Goal: Use online tool/utility: Utilize a website feature to perform a specific function

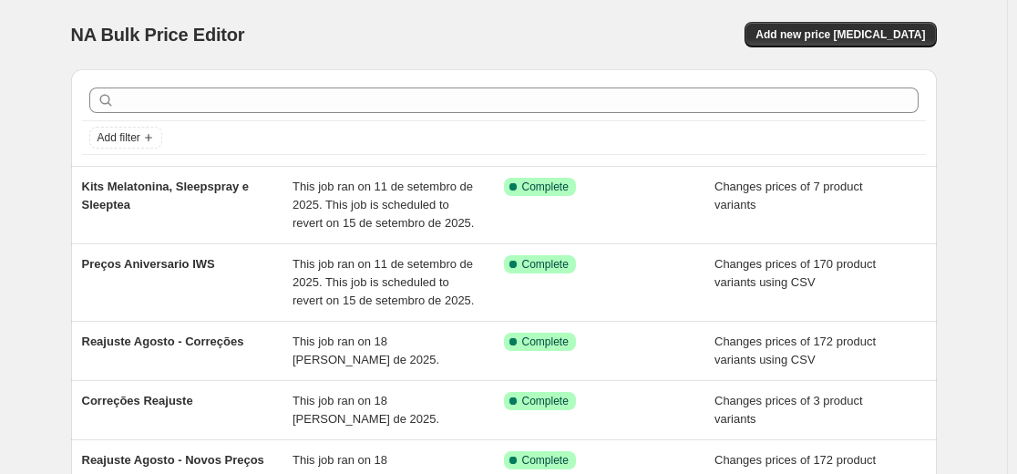
click at [395, 113] on div at bounding box center [504, 100] width 844 height 40
click at [925, 36] on span "Add new price [MEDICAL_DATA]" at bounding box center [841, 34] width 170 height 15
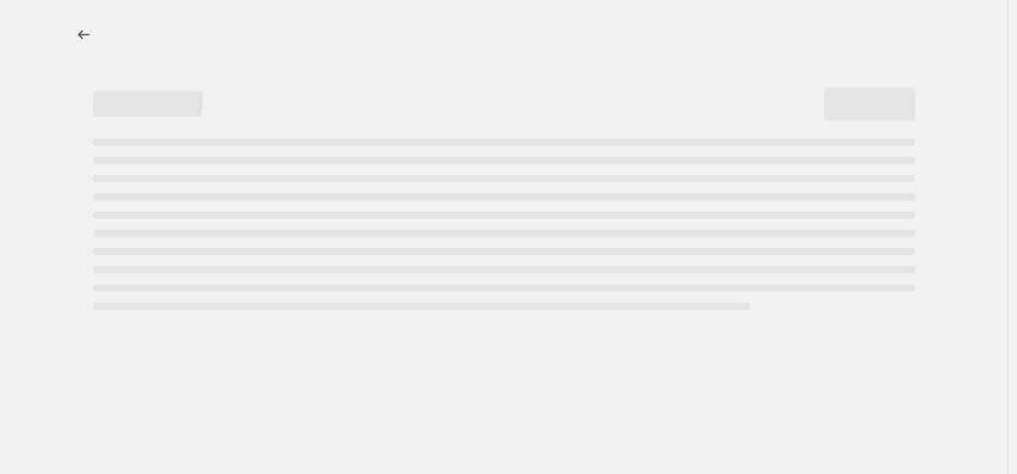
select select "percentage"
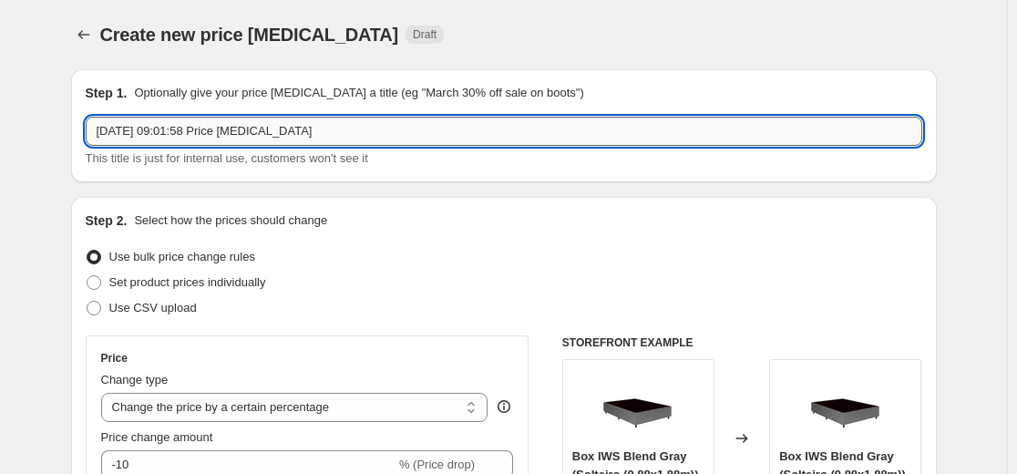
click at [473, 134] on input "[DATE] 09:01:58 Price [MEDICAL_DATA]" at bounding box center [504, 131] width 837 height 29
type input "S"
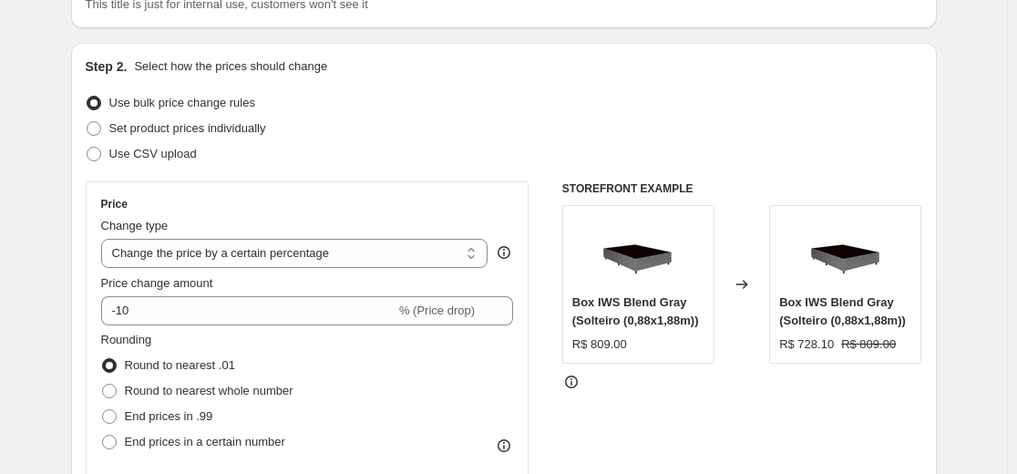
scroll to position [156, 0]
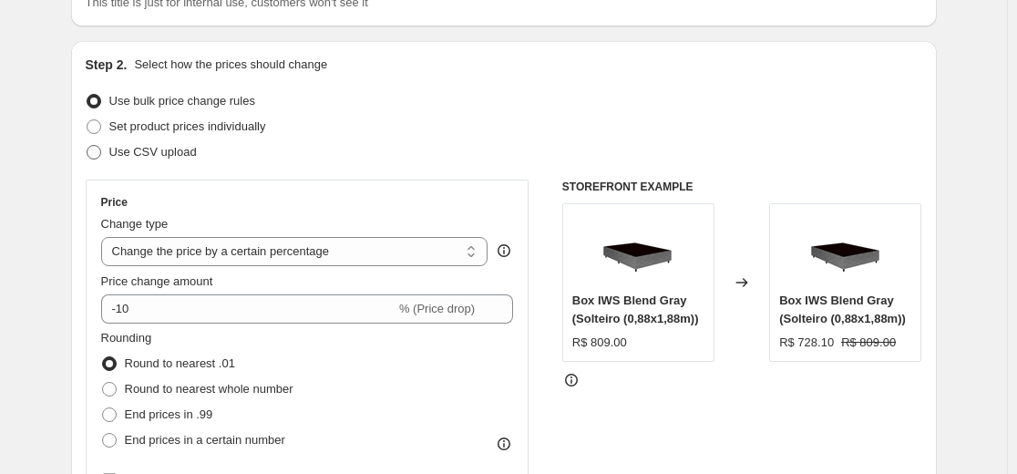
type input "ALTERAÇÕES KITS"
drag, startPoint x: 131, startPoint y: 156, endPoint x: 140, endPoint y: 144, distance: 14.9
click at [140, 145] on span "Use CSV upload" at bounding box center [153, 152] width 88 height 14
click at [216, 127] on span "Set product prices individually" at bounding box center [187, 126] width 157 height 14
click at [88, 120] on input "Set product prices individually" at bounding box center [87, 119] width 1 height 1
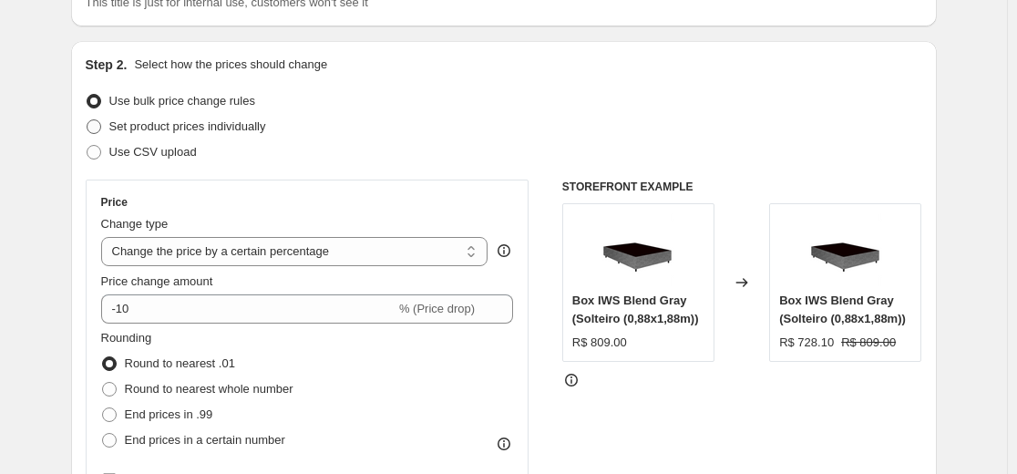
radio input "true"
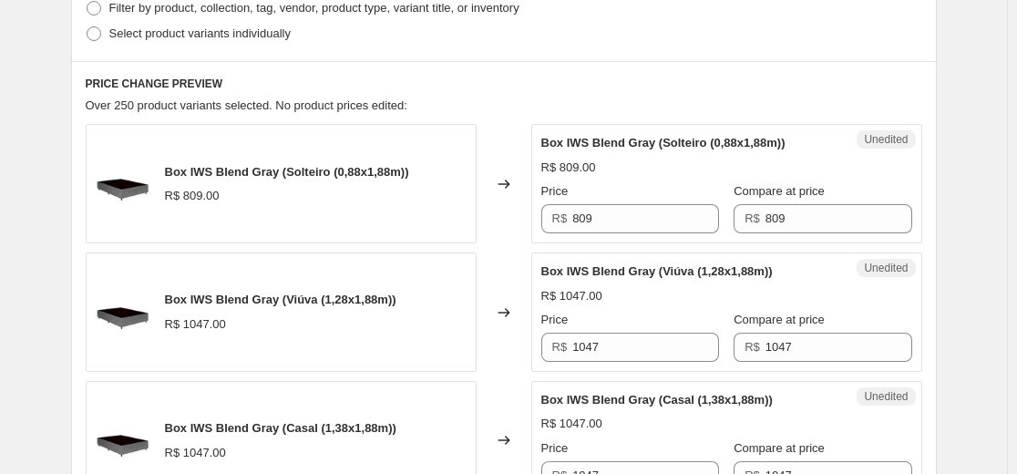
scroll to position [485, 0]
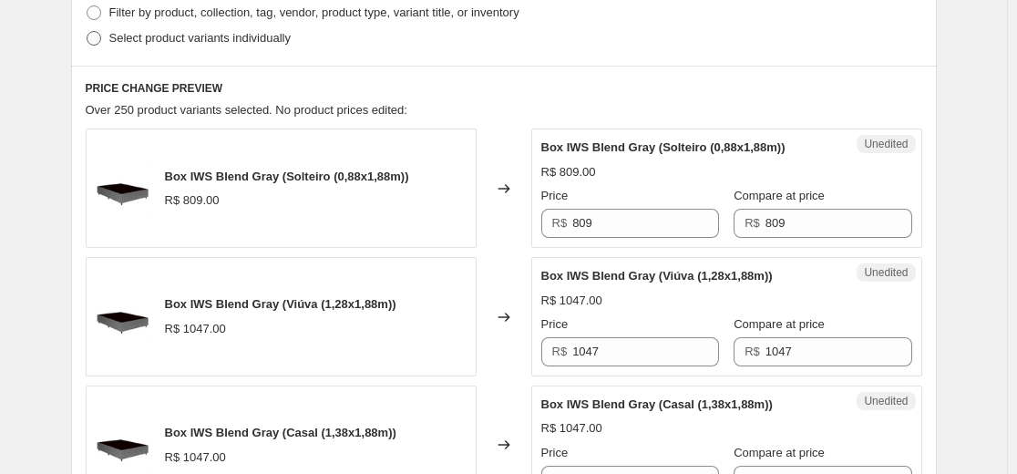
click at [269, 44] on span "Select product variants individually" at bounding box center [199, 38] width 181 height 14
click at [88, 32] on input "Select product variants individually" at bounding box center [87, 31] width 1 height 1
radio input "true"
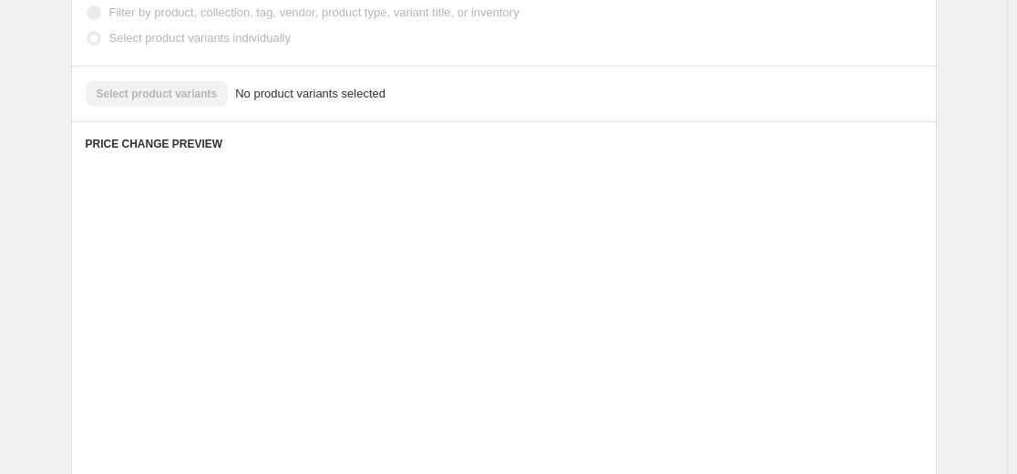
scroll to position [483, 0]
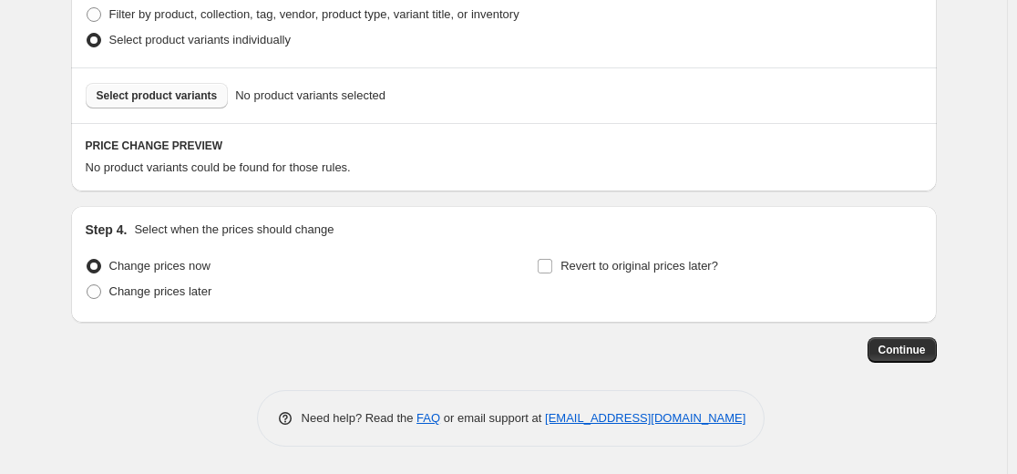
click at [171, 99] on span "Select product variants" at bounding box center [157, 95] width 121 height 15
click at [164, 94] on span "Select product variants" at bounding box center [157, 95] width 121 height 15
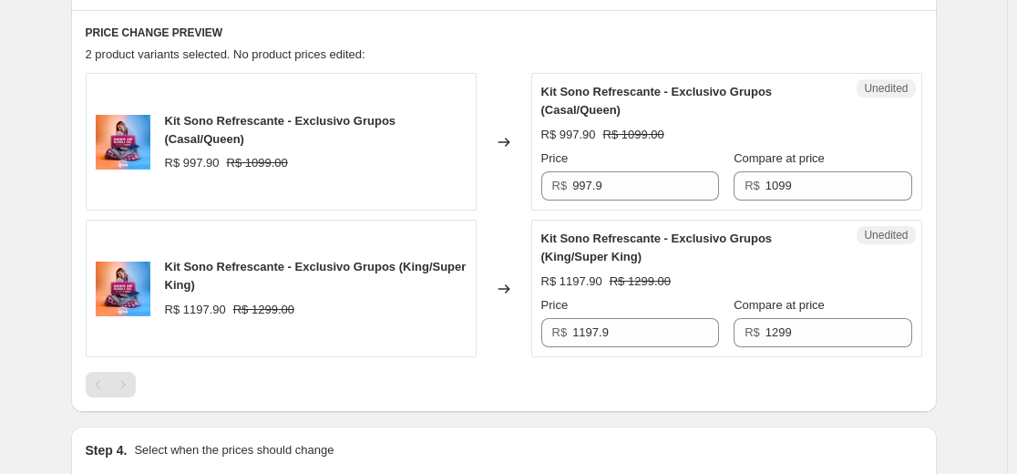
scroll to position [597, 0]
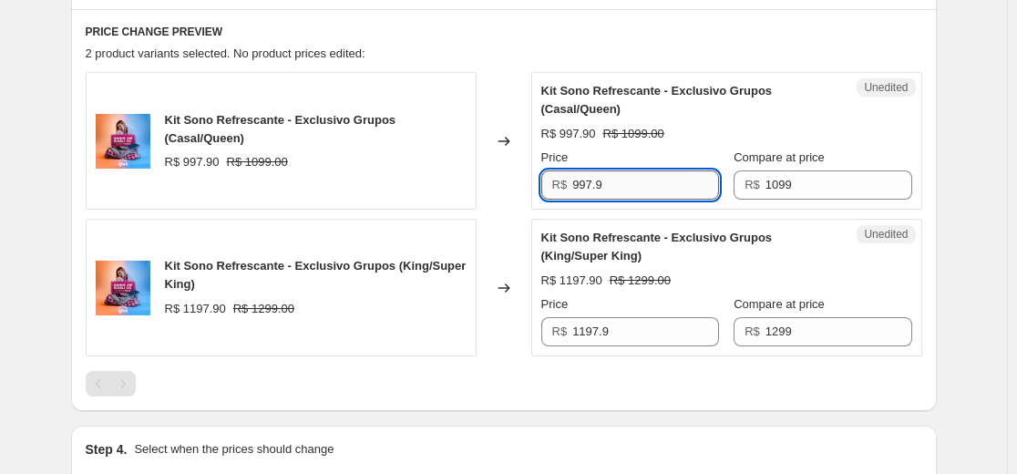
click at [675, 195] on input "997.9" at bounding box center [645, 184] width 147 height 29
click at [652, 185] on input "997.9" at bounding box center [645, 184] width 147 height 29
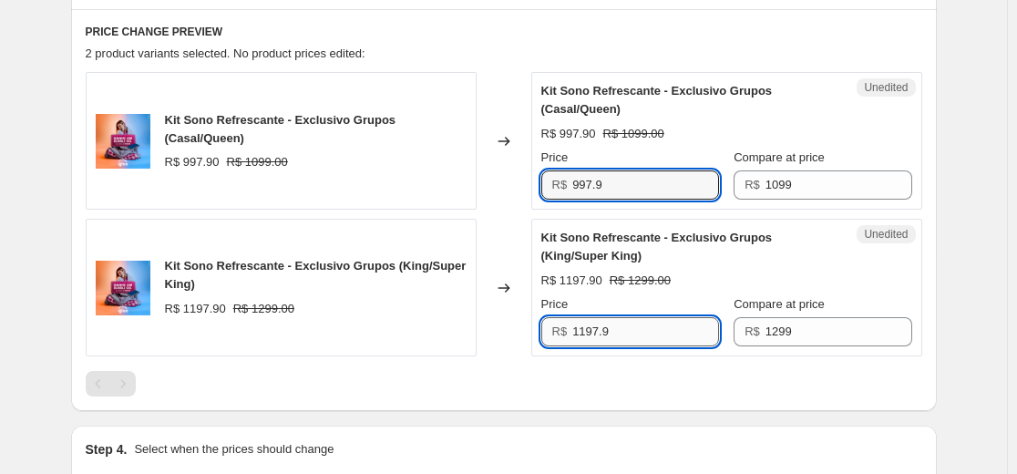
click at [576, 339] on input "1197.9" at bounding box center [645, 331] width 147 height 29
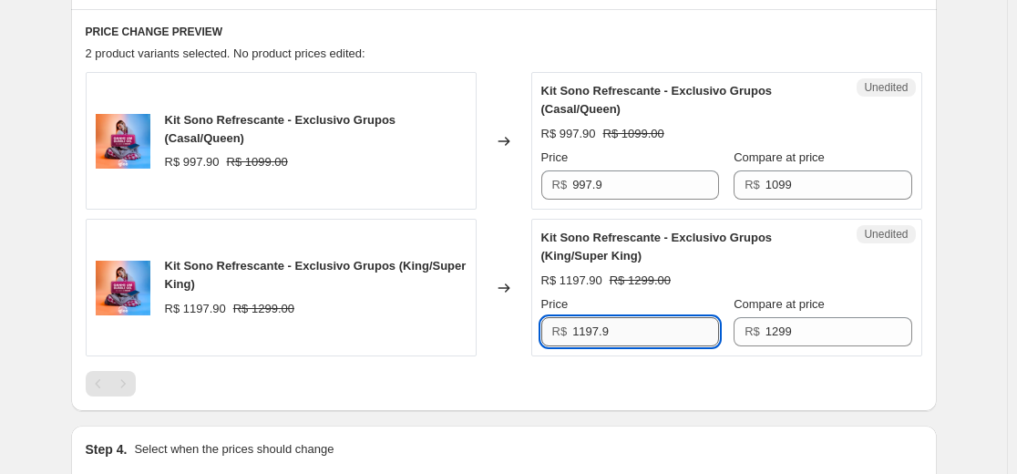
click at [576, 339] on input "1197.9" at bounding box center [645, 331] width 147 height 29
type input "1137.99"
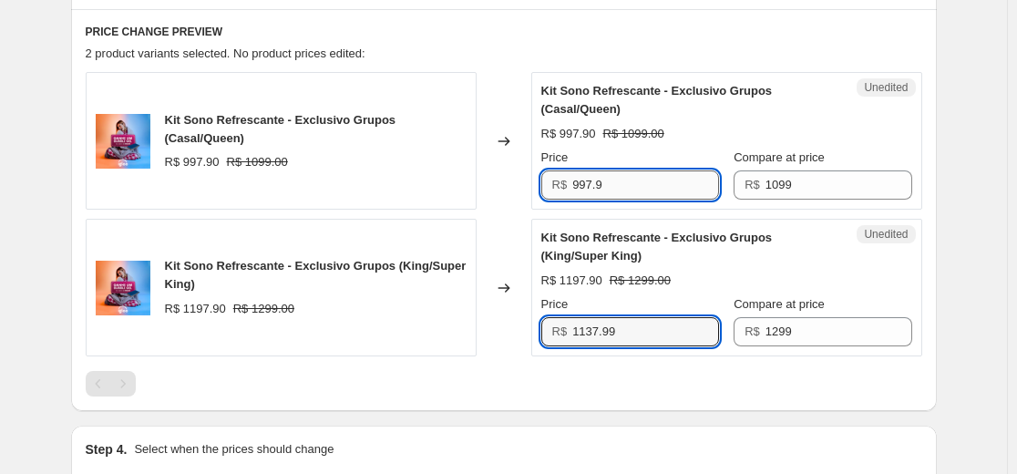
click at [623, 183] on input "997.9" at bounding box center [645, 184] width 147 height 29
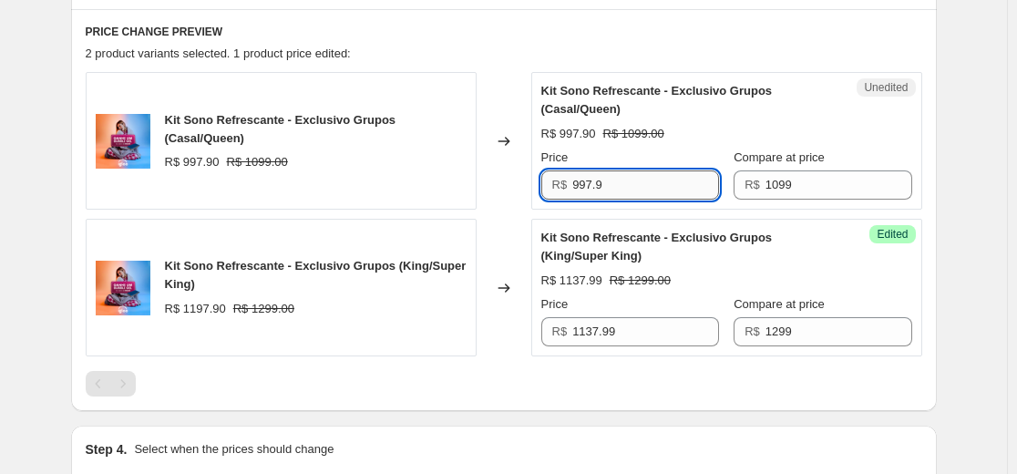
click at [623, 183] on input "997.9" at bounding box center [645, 184] width 147 height 29
type input "947.99"
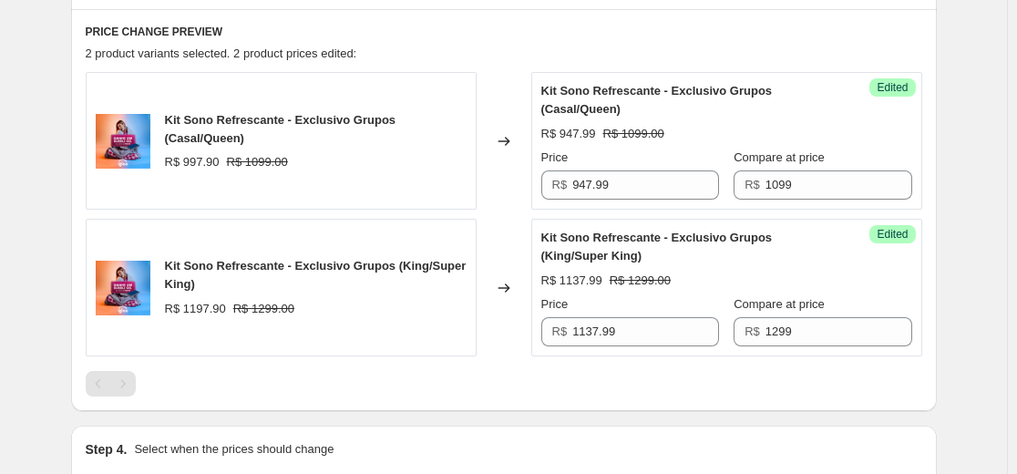
click at [650, 261] on div "Kit Sono Refrescante - Exclusivo Grupos (King/Super King)" at bounding box center [690, 247] width 298 height 36
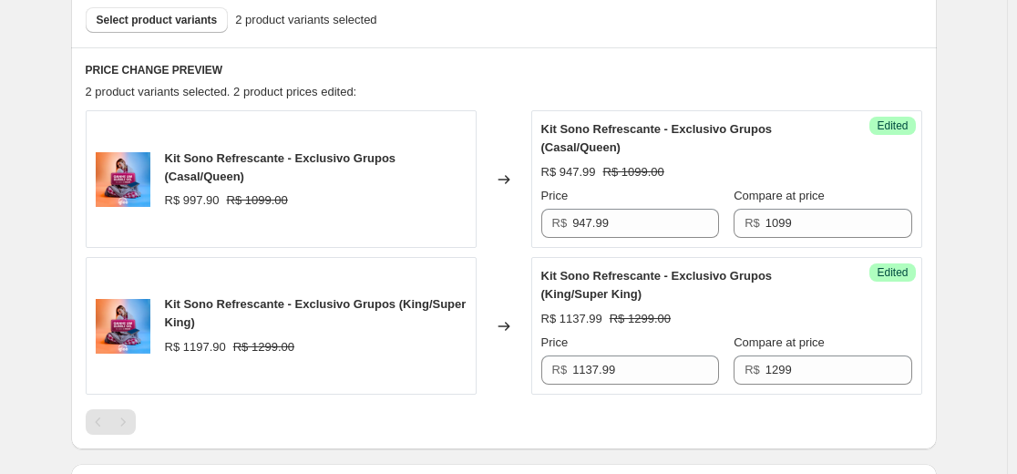
scroll to position [557, 0]
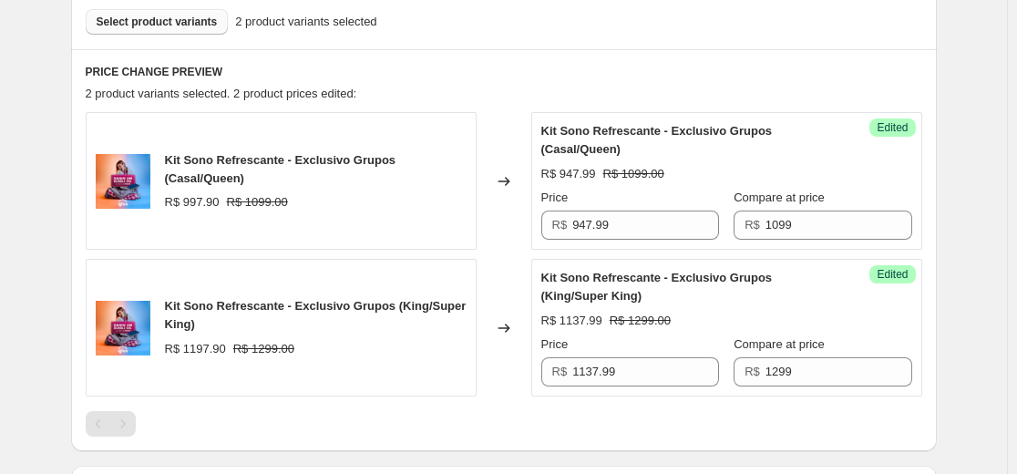
click at [166, 24] on span "Select product variants" at bounding box center [157, 22] width 121 height 15
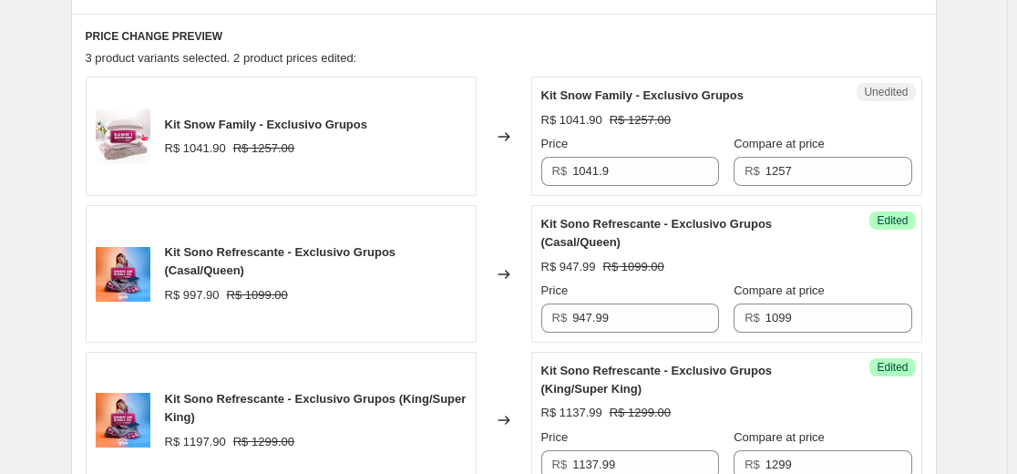
scroll to position [619, 0]
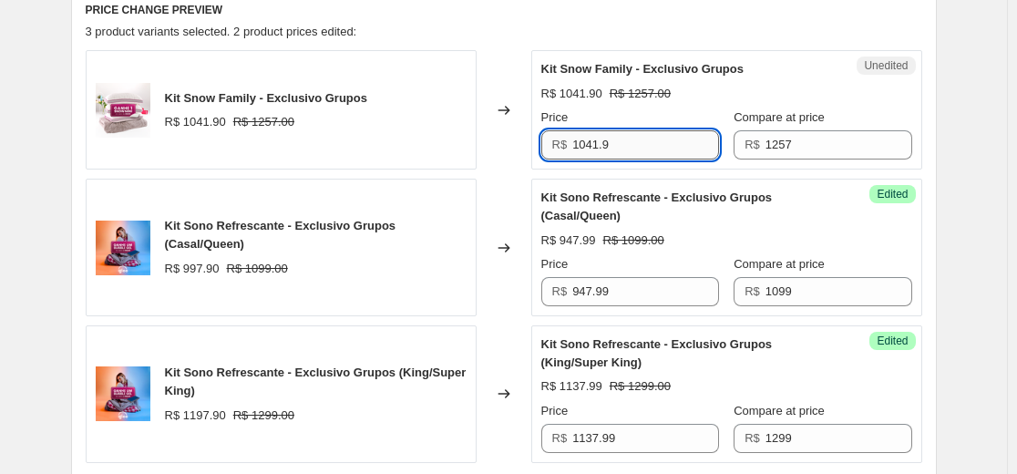
click at [621, 141] on input "1041.9" at bounding box center [645, 144] width 147 height 29
type input "975.48"
click at [1007, 178] on div "Create new price [MEDICAL_DATA]. This page is ready Create new price [MEDICAL_D…" at bounding box center [503, 90] width 1007 height 1419
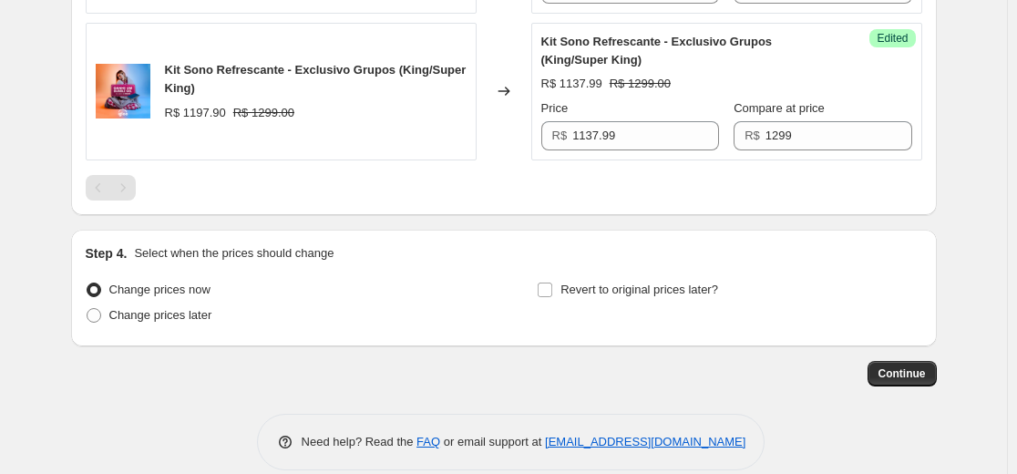
scroll to position [914, 0]
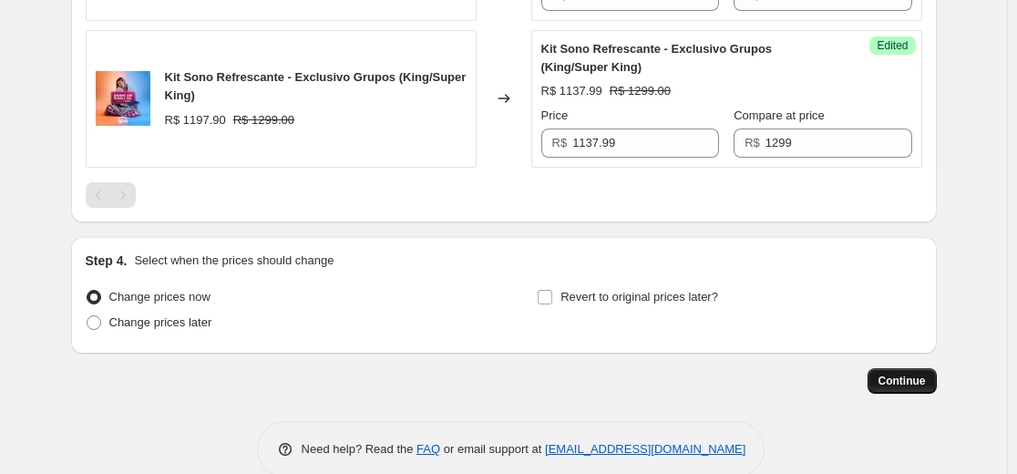
click at [893, 378] on span "Continue" at bounding box center [902, 381] width 47 height 15
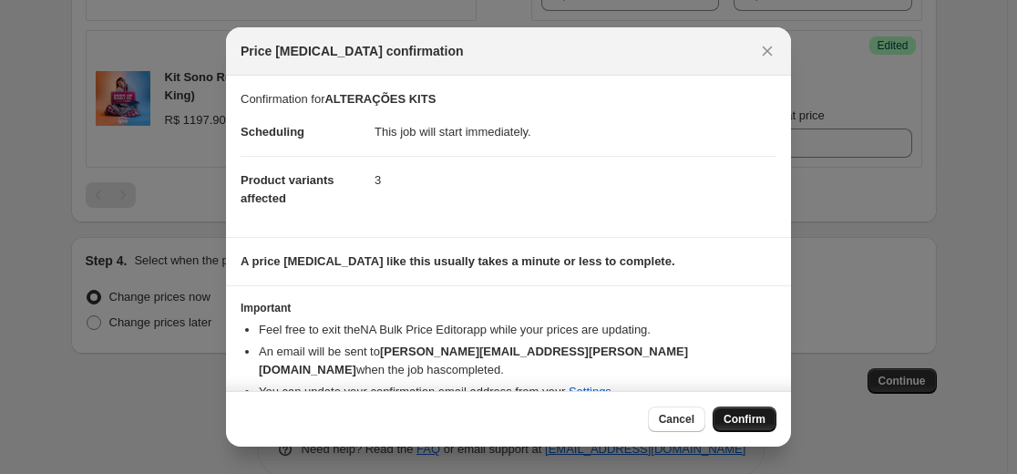
click at [737, 418] on span "Confirm" at bounding box center [745, 419] width 42 height 15
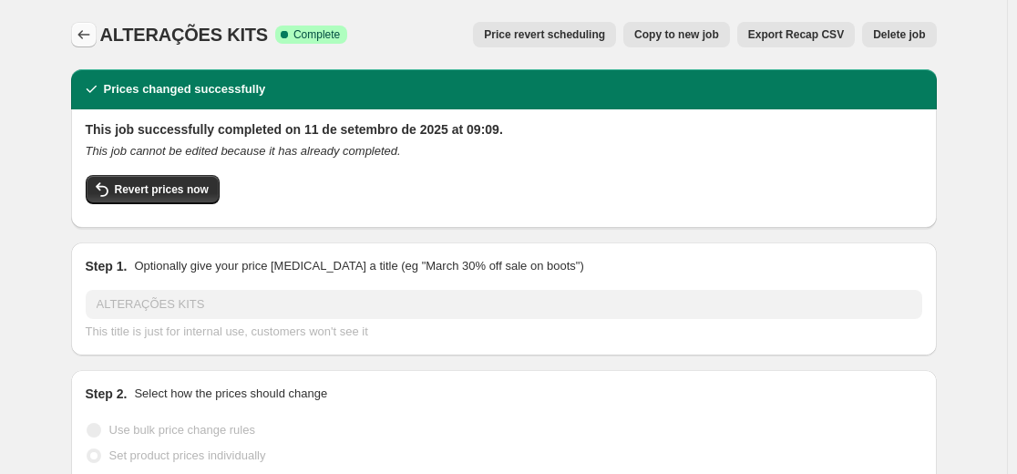
click at [84, 31] on icon "Price change jobs" at bounding box center [84, 35] width 18 height 18
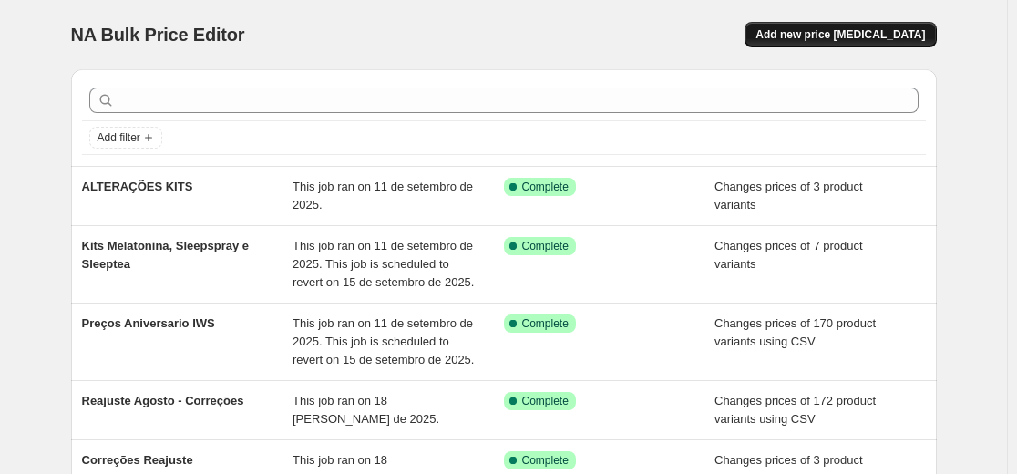
click at [791, 36] on button "Add new price [MEDICAL_DATA]" at bounding box center [840, 35] width 191 height 26
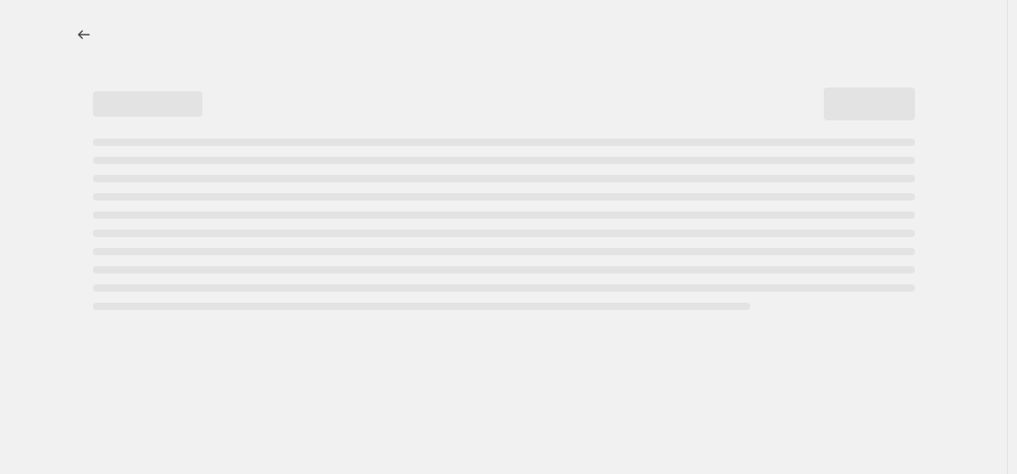
select select "percentage"
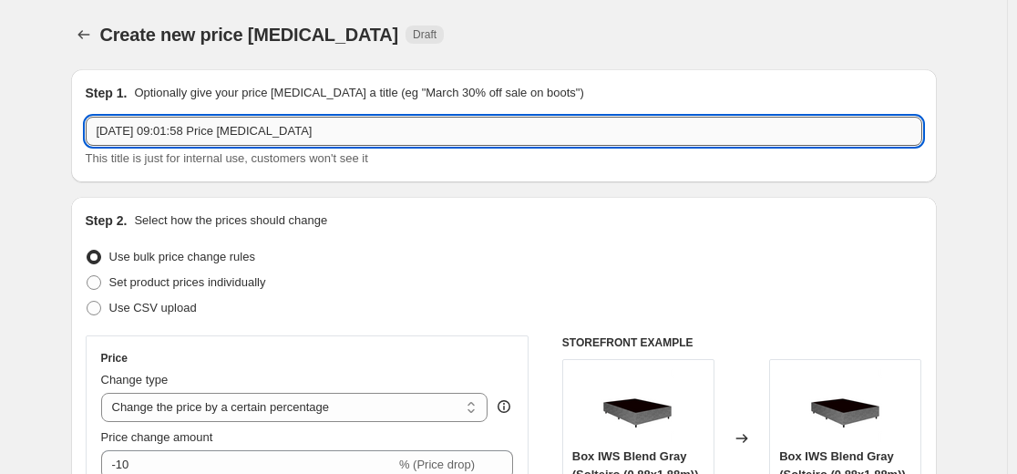
click at [282, 126] on input "[DATE] 09:01:58 Price [MEDICAL_DATA]" at bounding box center [504, 131] width 837 height 29
type input "ALTERAÇÕES KITS"
click at [207, 289] on span "Set product prices individually" at bounding box center [187, 282] width 157 height 14
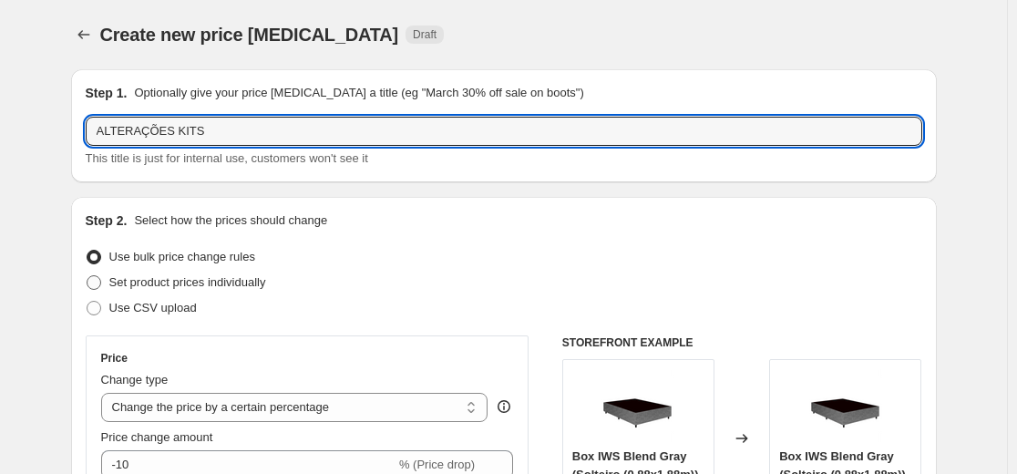
click at [88, 276] on input "Set product prices individually" at bounding box center [87, 275] width 1 height 1
radio input "true"
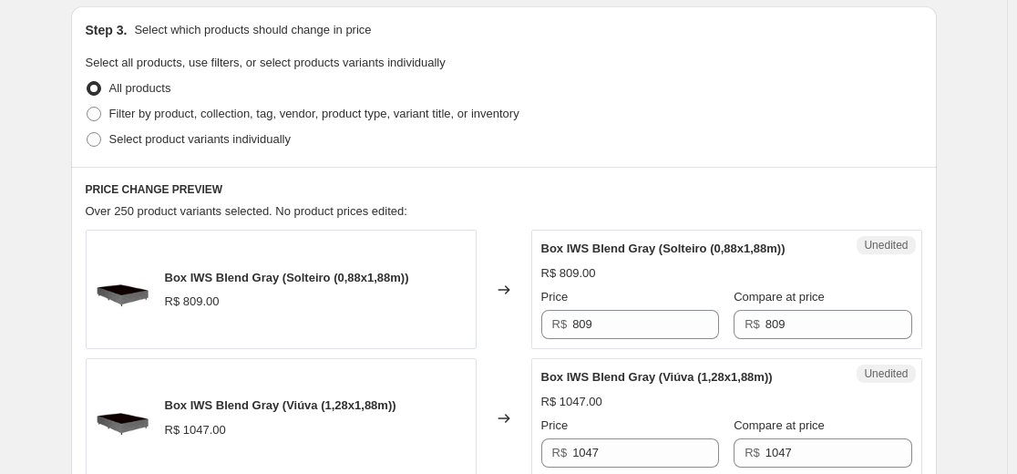
scroll to position [375, 0]
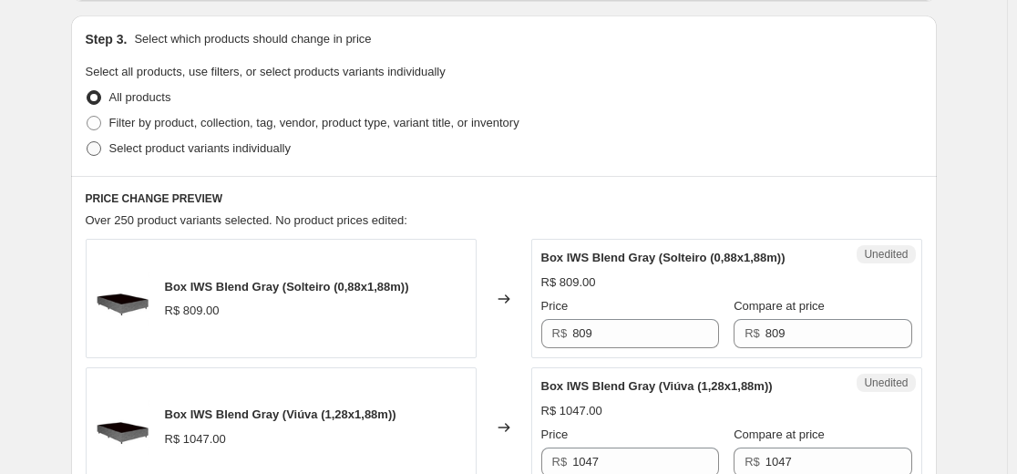
click at [210, 150] on span "Select product variants individually" at bounding box center [199, 148] width 181 height 14
click at [88, 142] on input "Select product variants individually" at bounding box center [87, 141] width 1 height 1
radio input "true"
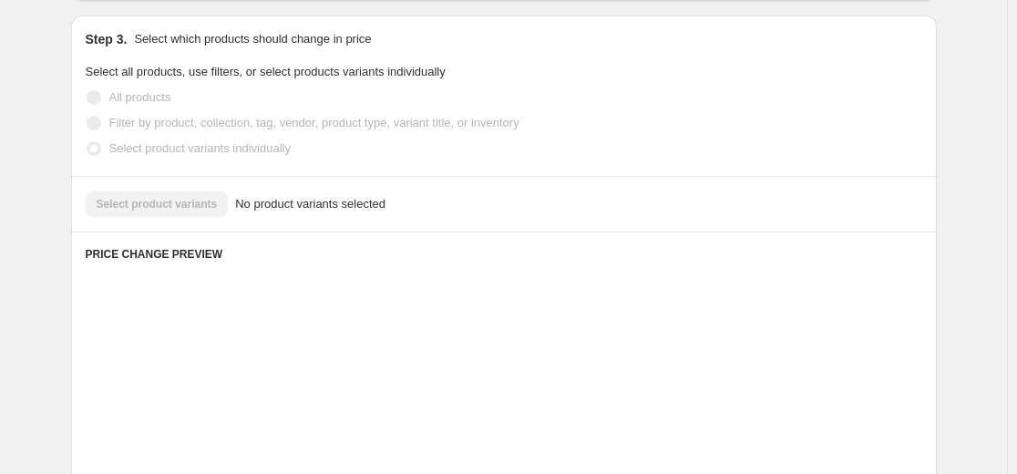
scroll to position [483, 0]
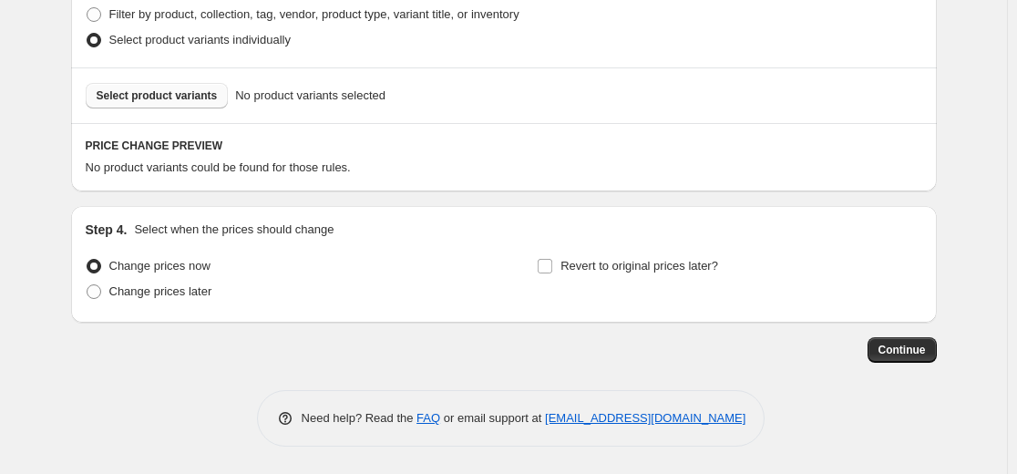
click at [173, 95] on span "Select product variants" at bounding box center [157, 95] width 121 height 15
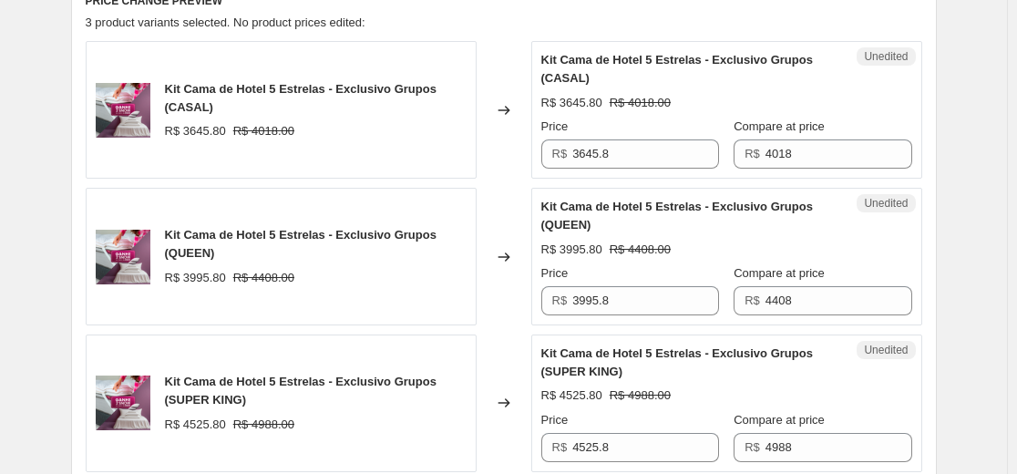
scroll to position [629, 0]
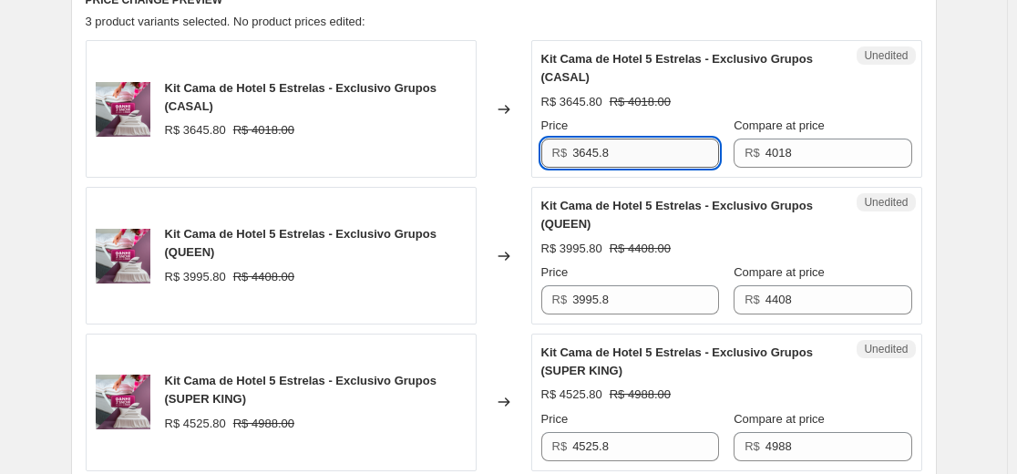
click at [649, 156] on input "3645.8" at bounding box center [645, 153] width 147 height 29
click at [653, 160] on input "3645.8" at bounding box center [645, 153] width 147 height 29
type input "3545.88"
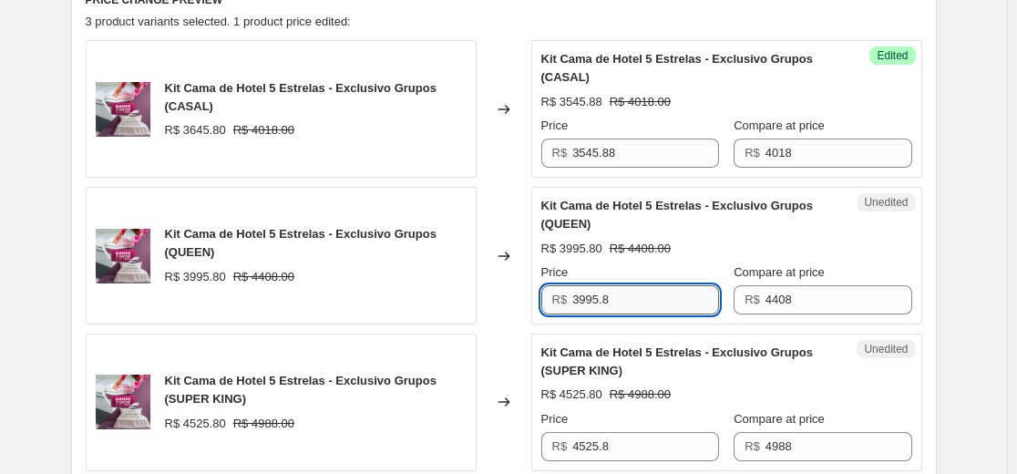
click at [625, 289] on input "3995.8" at bounding box center [645, 299] width 147 height 29
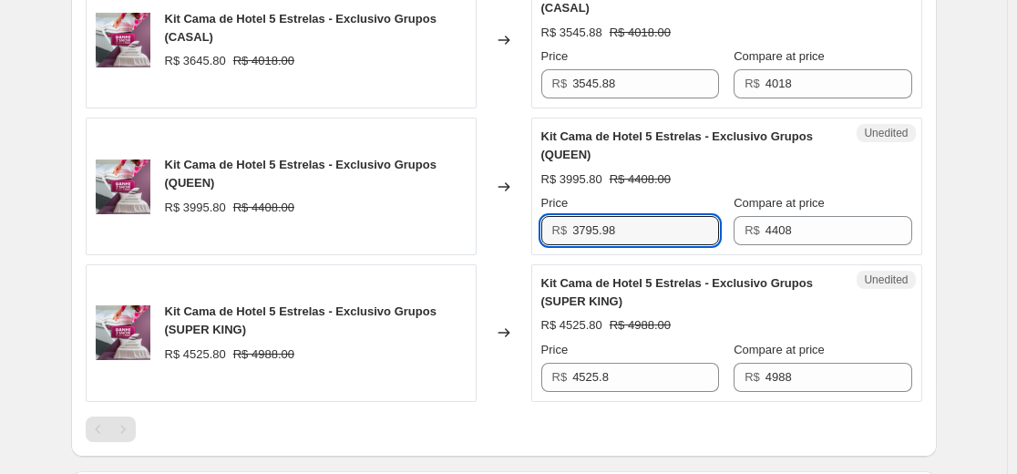
scroll to position [703, 0]
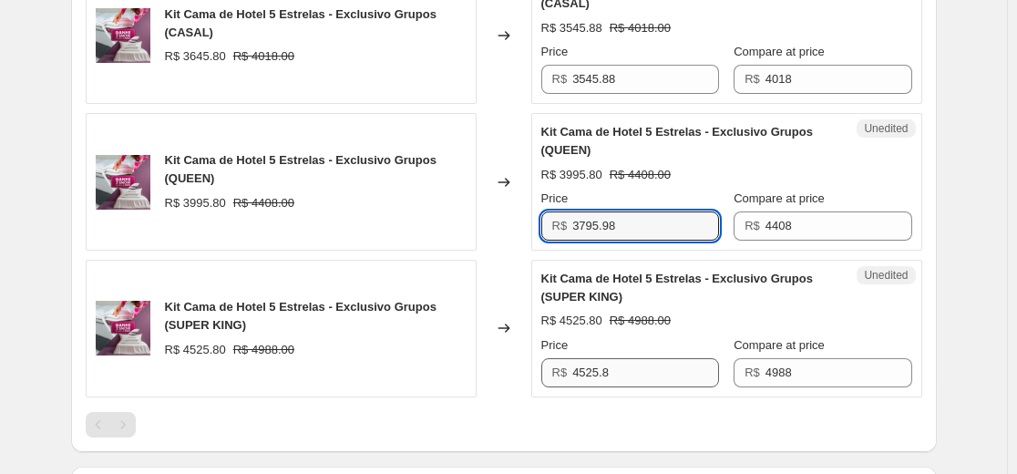
type input "3795.98"
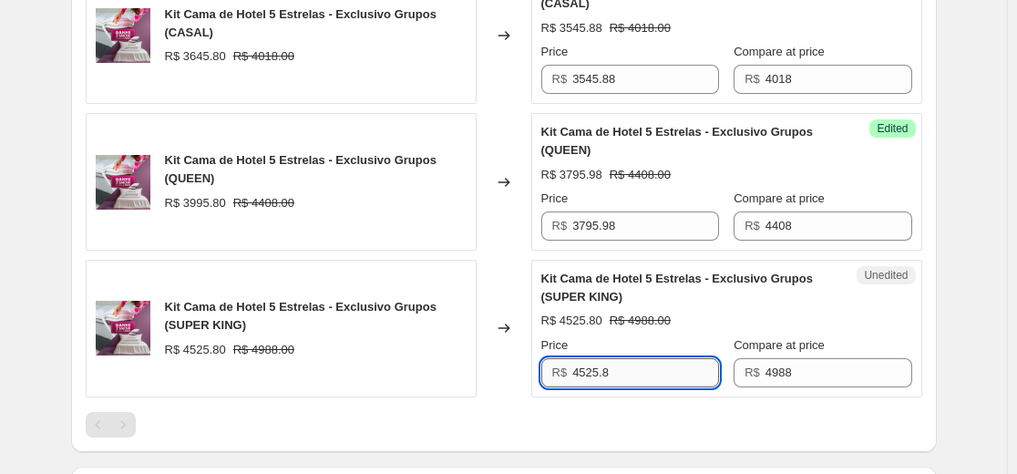
click at [631, 377] on input "4525.8" at bounding box center [645, 372] width 147 height 29
type input "4299.48"
click at [511, 245] on div "Changed to" at bounding box center [504, 182] width 55 height 138
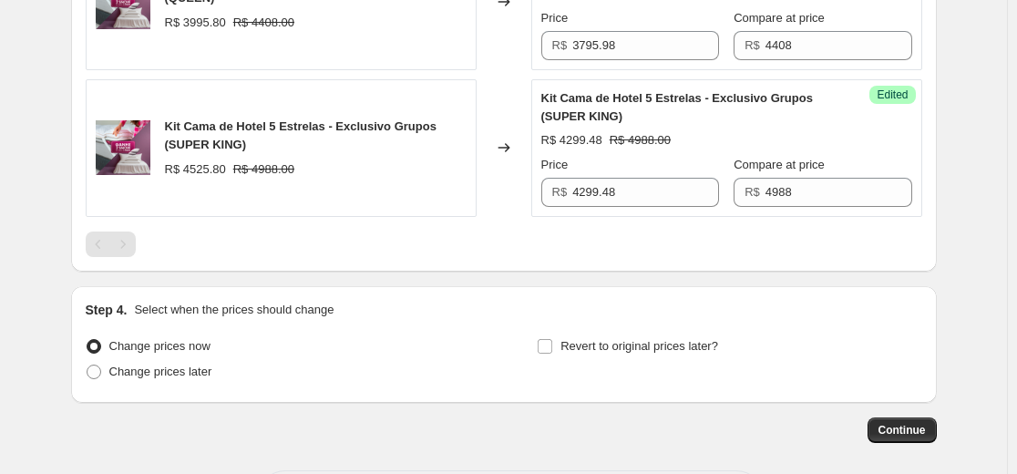
scroll to position [963, 0]
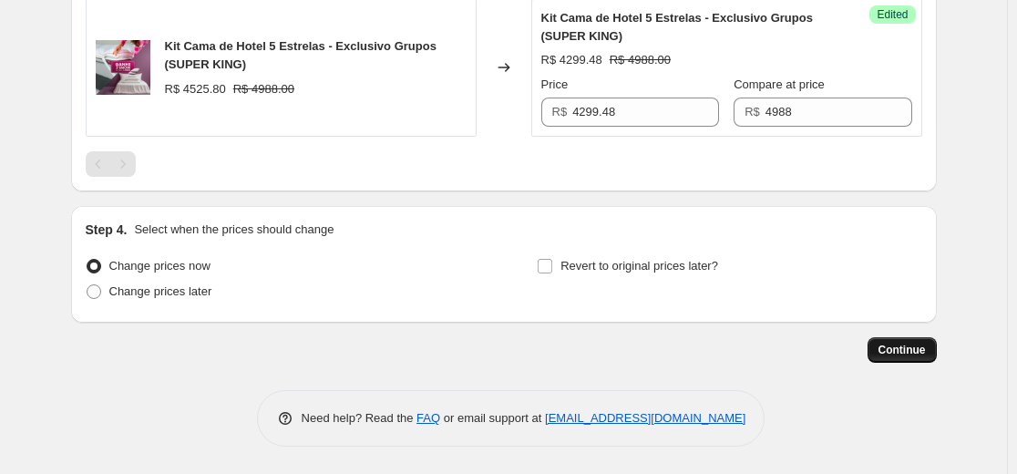
click at [892, 351] on span "Continue" at bounding box center [902, 350] width 47 height 15
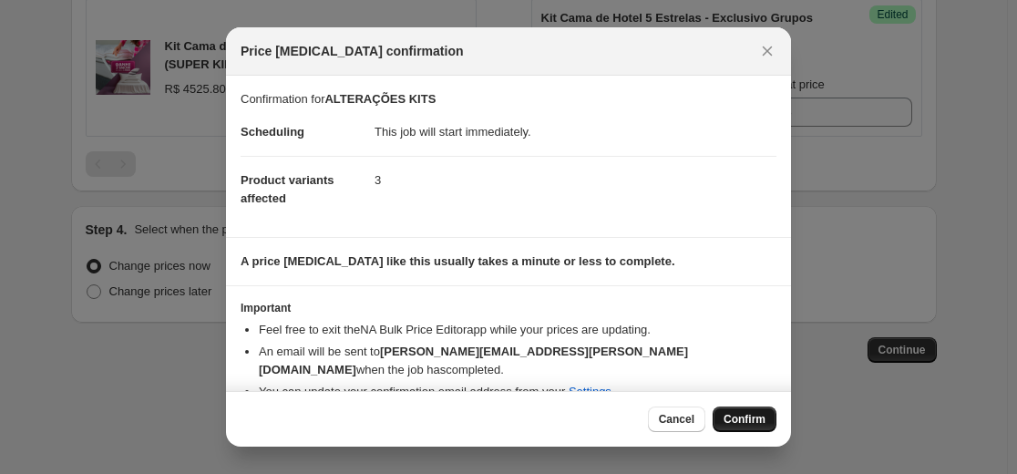
click at [744, 407] on button "Confirm" at bounding box center [745, 420] width 64 height 26
type input "ALTERAÇÕES KITS"
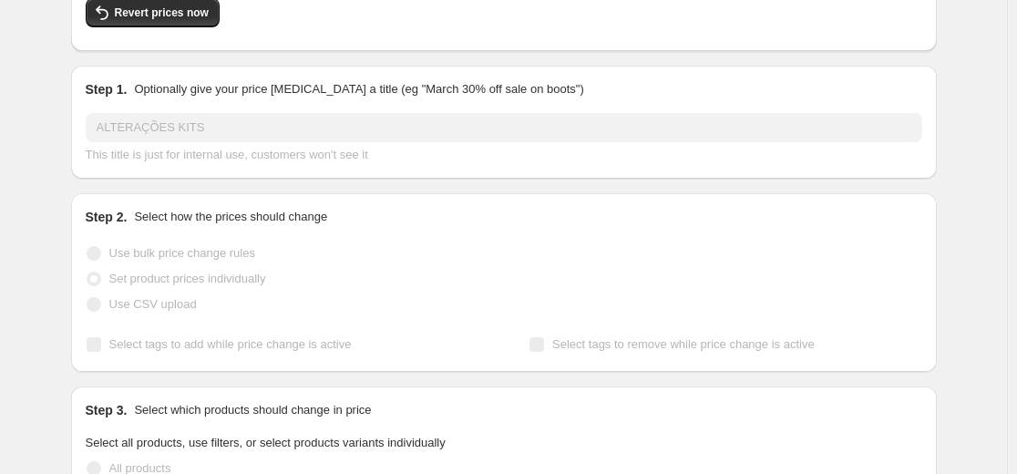
scroll to position [179, 0]
